Goal: Navigation & Orientation: Find specific page/section

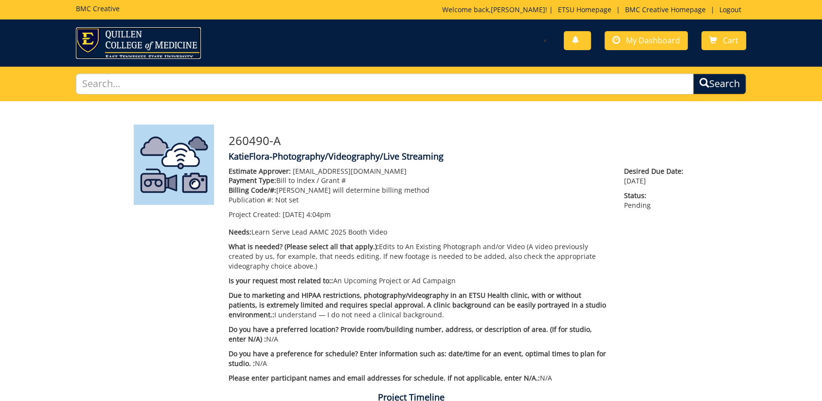
click at [93, 32] on img at bounding box center [138, 43] width 125 height 32
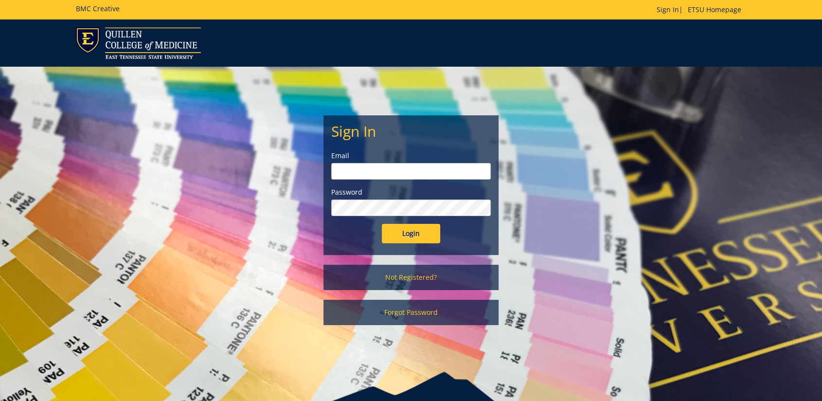
type input "[EMAIL_ADDRESS][DOMAIN_NAME]"
click at [410, 224] on input "Login" at bounding box center [411, 233] width 58 height 19
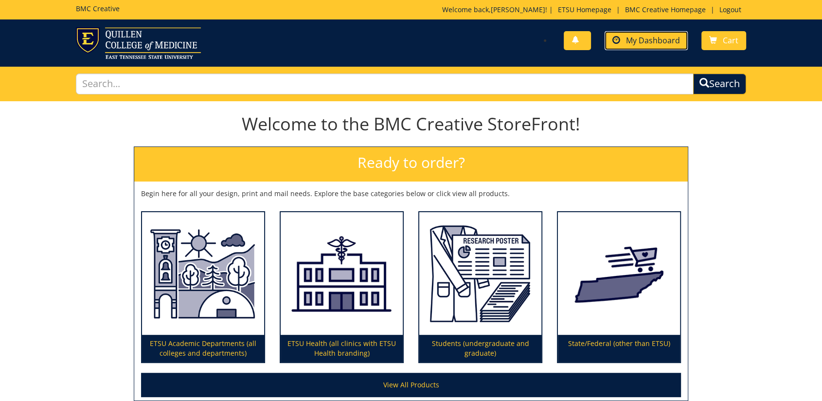
click at [650, 38] on span "My Dashboard" at bounding box center [653, 40] width 54 height 11
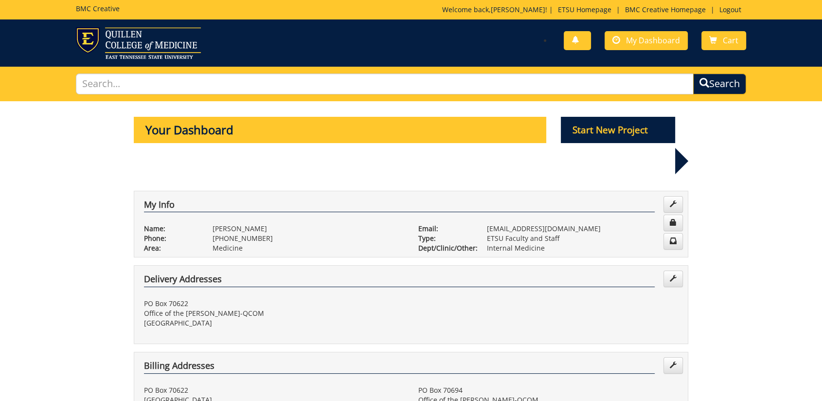
scroll to position [324, 0]
